Goal: Submit feedback/report problem

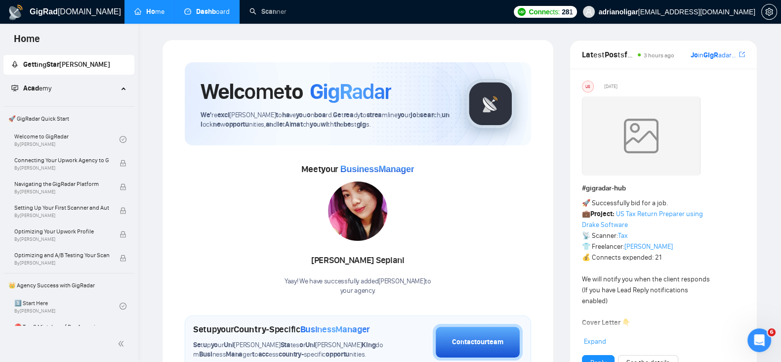
click at [184, 15] on link "Dashb oard" at bounding box center [206, 11] width 45 height 8
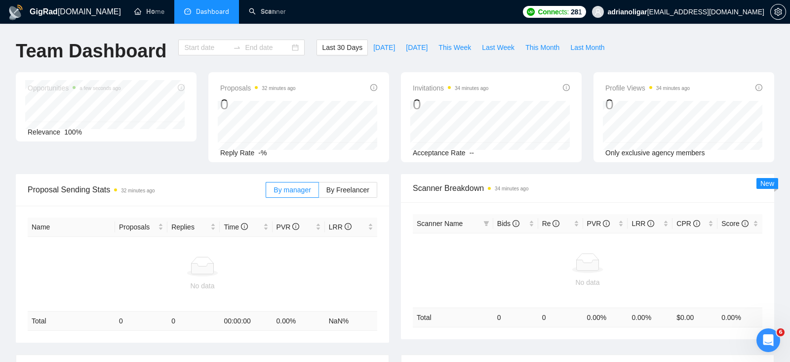
type input "[DATE]"
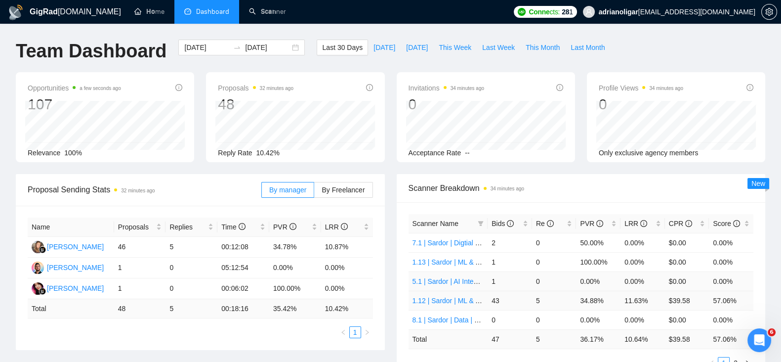
scroll to position [36, 0]
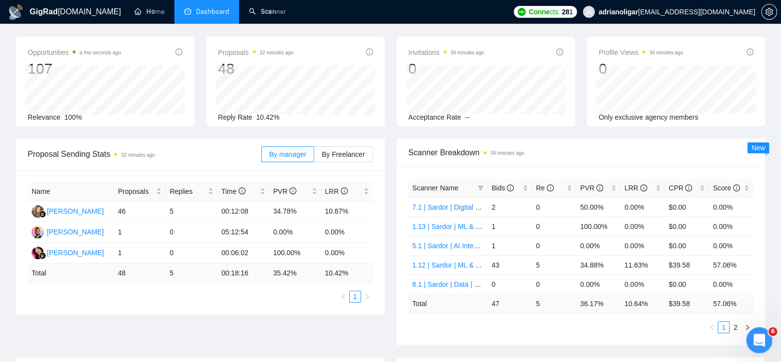
click at [760, 334] on icon "Open Intercom Messenger" at bounding box center [758, 338] width 16 height 16
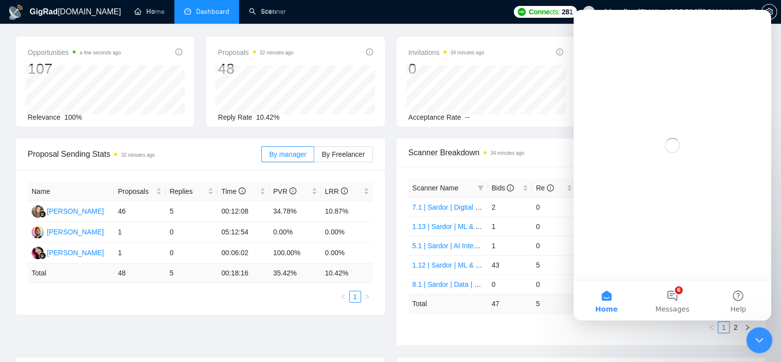
scroll to position [0, 0]
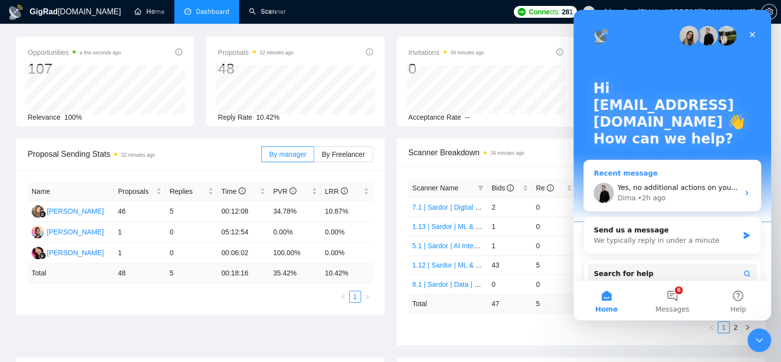
click at [684, 193] on div "Dima • 2h ago" at bounding box center [677, 198] width 121 height 10
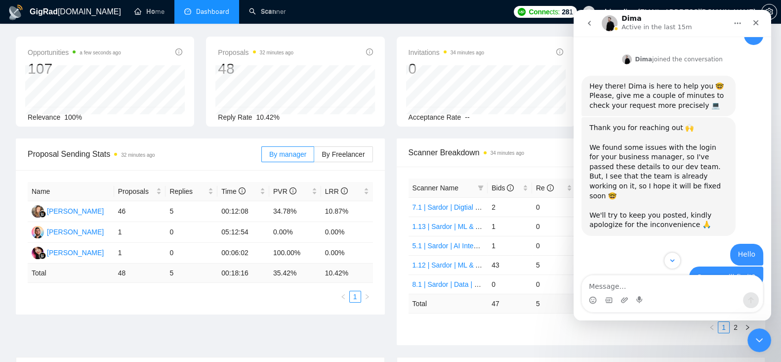
scroll to position [976, 0]
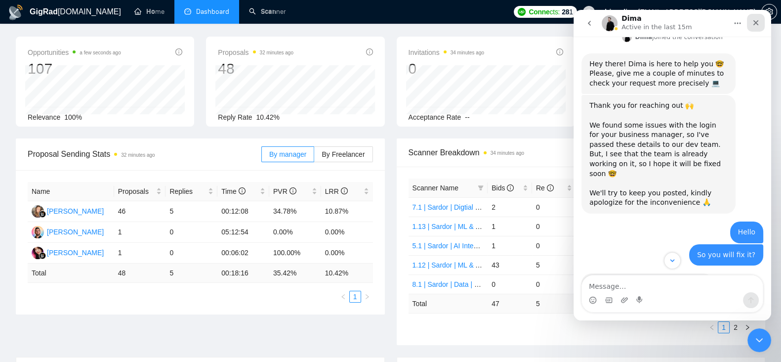
click at [757, 27] on div "Close" at bounding box center [756, 23] width 18 height 18
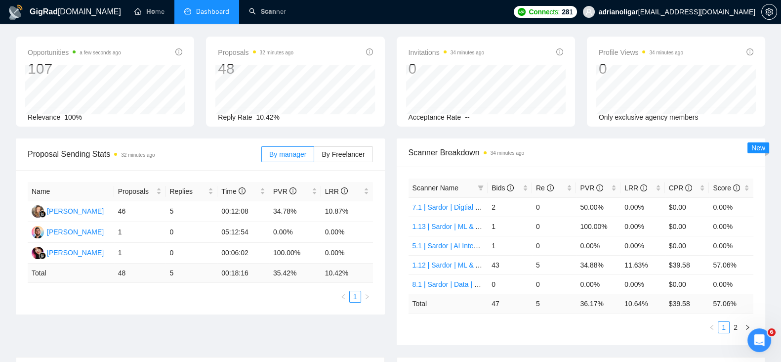
scroll to position [1010, 0]
click at [584, 38] on div "Profile Views 34 minutes ago 0 Only exclusive agency members" at bounding box center [676, 82] width 190 height 90
click at [509, 13] on ul "Ho me Dashboard Scan ner" at bounding box center [315, 12] width 388 height 24
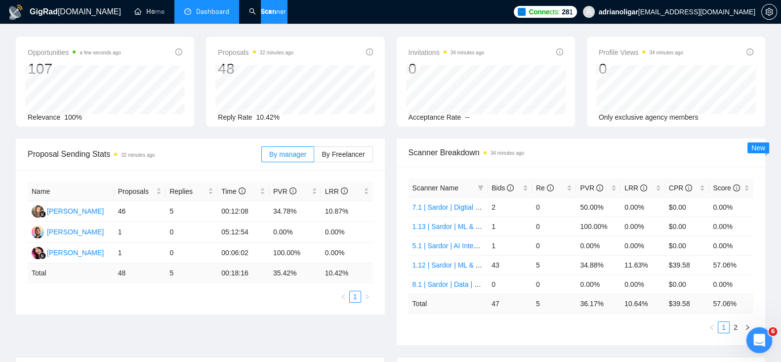
click at [759, 326] on html at bounding box center [758, 338] width 24 height 24
click at [762, 343] on div "Open Intercom Messenger" at bounding box center [757, 338] width 33 height 33
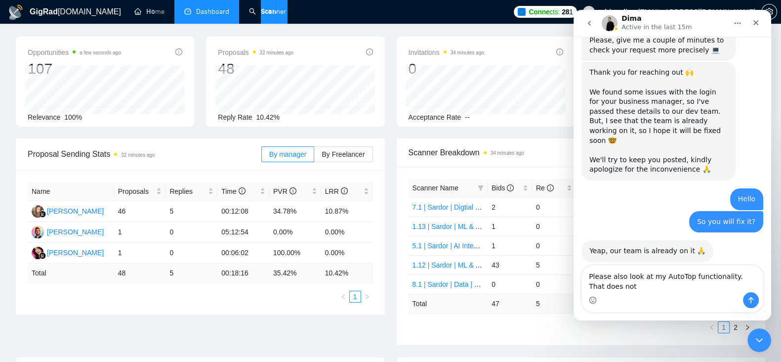
scroll to position [1020, 0]
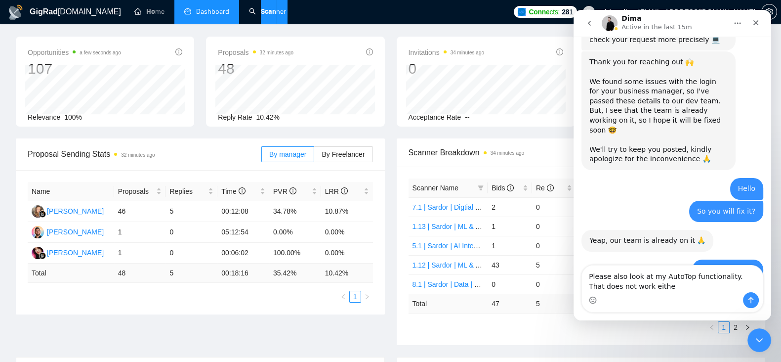
type textarea "Please also look at my AutoTop functionality. That does not work either"
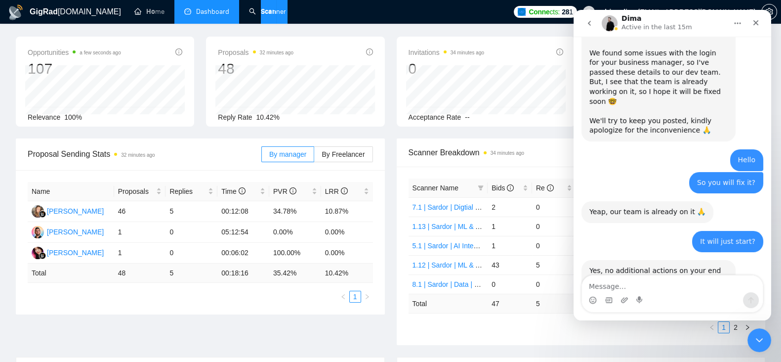
scroll to position [1049, 0]
